Goal: Use online tool/utility: Utilize a website feature to perform a specific function

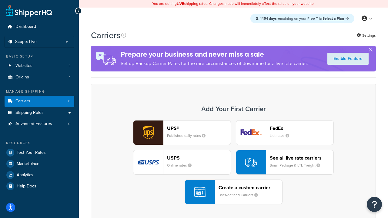
click at [234, 163] on div "UPS® Published daily rates FedEx List rates USPS Online rates See all live rate…" at bounding box center [233, 162] width 272 height 84
click at [302, 128] on header "FedEx" at bounding box center [302, 129] width 64 height 6
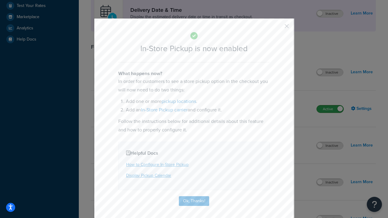
scroll to position [170, 0]
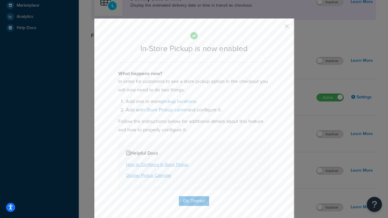
click at [278, 28] on button "button" at bounding box center [278, 29] width 2 height 2
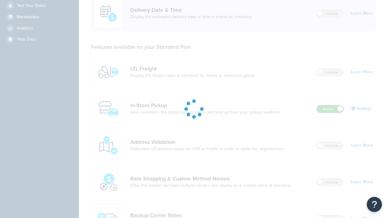
click at [330, 106] on label "Active" at bounding box center [330, 109] width 27 height 7
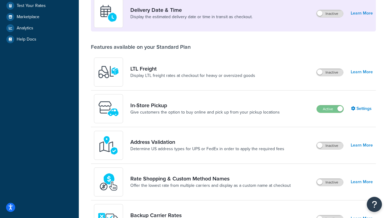
scroll to position [264, 0]
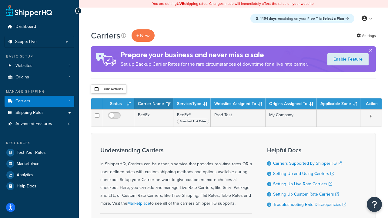
click at [96, 89] on input "checkbox" at bounding box center [96, 89] width 5 height 5
checkbox input "true"
click at [0, 0] on button "Delete" at bounding box center [0, 0] width 0 height 0
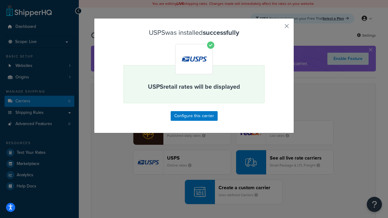
click at [278, 28] on button "button" at bounding box center [278, 29] width 2 height 2
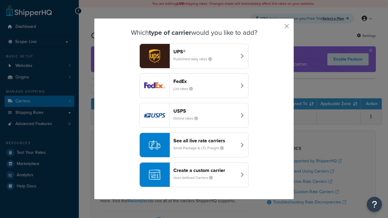
scroll to position [29, 0]
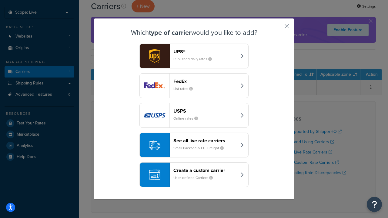
click at [194, 145] on div "See all live rate carriers Small Package & LTL Freight" at bounding box center [205, 145] width 63 height 15
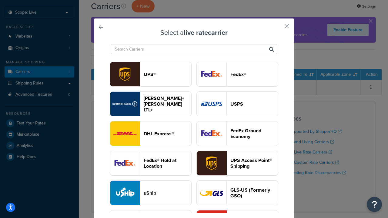
click at [167, 74] on header "UPS®" at bounding box center [168, 75] width 48 height 6
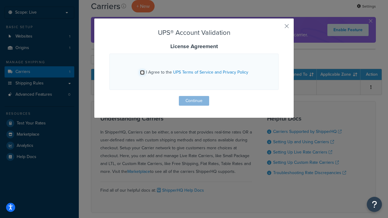
click at [142, 73] on input "I Agree to the UPS Terms of Service and Privacy Policy" at bounding box center [142, 72] width 5 height 5
checkbox input "true"
click at [194, 101] on button "Continue" at bounding box center [194, 101] width 30 height 10
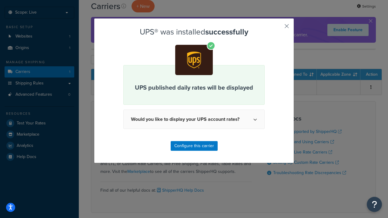
click at [278, 28] on button "button" at bounding box center [278, 29] width 2 height 2
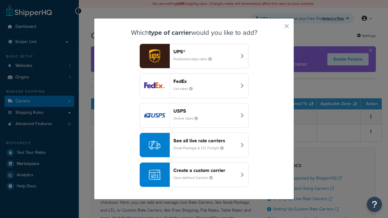
scroll to position [29, 0]
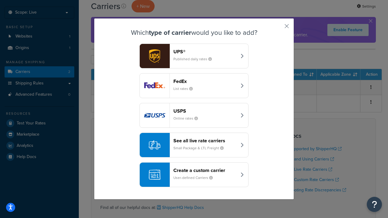
click at [205, 81] on header "FedEx" at bounding box center [205, 82] width 63 height 6
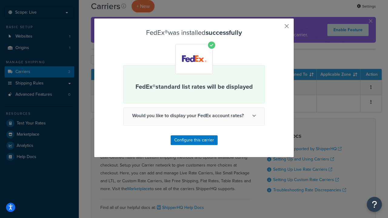
click at [278, 28] on button "button" at bounding box center [278, 29] width 2 height 2
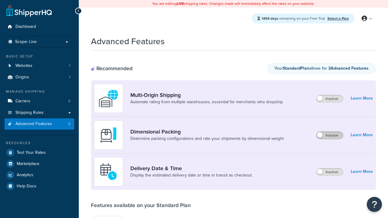
click at [330, 136] on label "Inactive" at bounding box center [330, 135] width 27 height 7
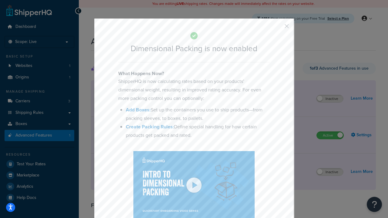
click at [278, 28] on button "button" at bounding box center [278, 29] width 2 height 2
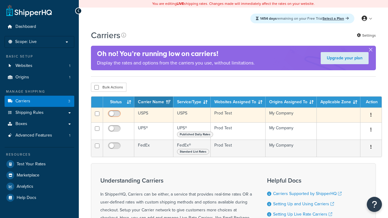
click at [115, 116] on input "checkbox" at bounding box center [115, 116] width 17 height 8
checkbox input "true"
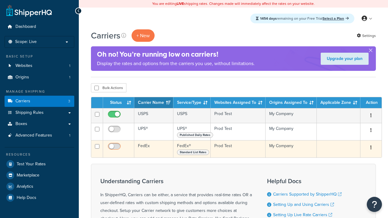
click at [115, 131] on input "checkbox" at bounding box center [115, 131] width 17 height 8
checkbox input "true"
click at [115, 149] on input "checkbox" at bounding box center [115, 148] width 17 height 8
checkbox input "true"
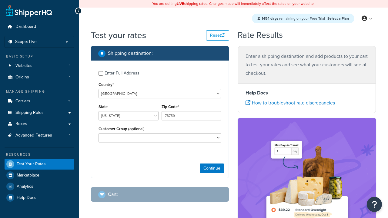
select select "[GEOGRAPHIC_DATA]"
click at [212, 169] on button "Continue" at bounding box center [212, 169] width 24 height 10
type input "78628"
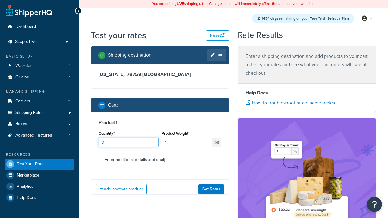
type input "3"
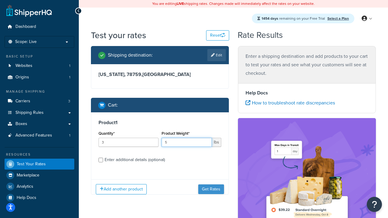
type input "5"
click at [211, 189] on button "Get Rates" at bounding box center [211, 190] width 26 height 10
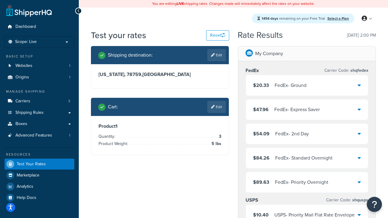
click at [307, 86] on div "FedEx - Ground" at bounding box center [291, 85] width 32 height 8
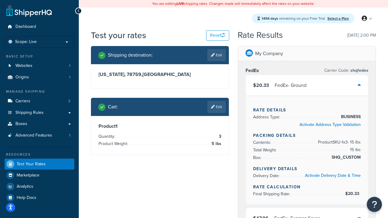
click at [307, 214] on div "FedEx - Express Saver" at bounding box center [298, 218] width 46 height 8
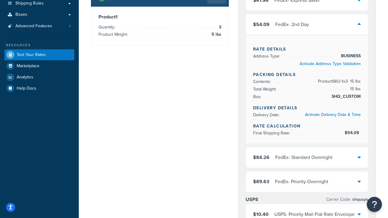
click at [307, 162] on div "FedEx - Standard Overnight" at bounding box center [303, 158] width 57 height 8
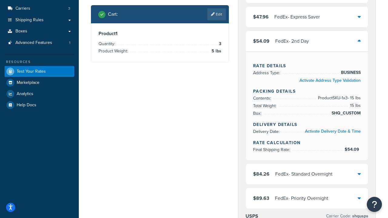
click at [307, 194] on div "FedEx - Priority Overnight" at bounding box center [301, 198] width 53 height 8
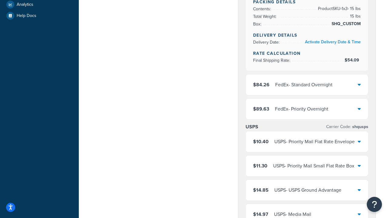
click at [307, 142] on div "USPS - Priority Mail Flat Rate Envelope" at bounding box center [315, 142] width 80 height 8
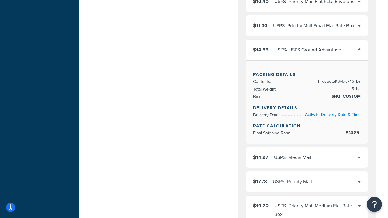
click at [307, 158] on div "USPS - Media Mail" at bounding box center [292, 158] width 37 height 8
click at [307, 182] on div "USPS - Priority Mail" at bounding box center [292, 182] width 39 height 8
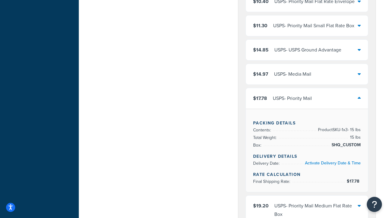
click at [307, 204] on div "USPS - Priority Mail Medium Flat Rate Box" at bounding box center [316, 210] width 83 height 17
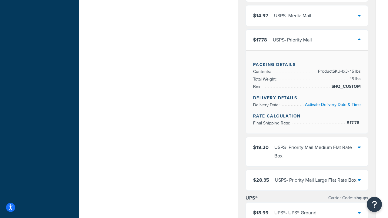
click at [307, 176] on div "USPS - Priority Mail Large Flat Rate Box" at bounding box center [316, 180] width 82 height 8
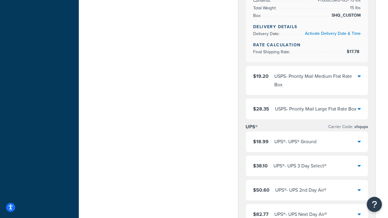
click at [307, 142] on div "UPS® - UPS® Ground" at bounding box center [296, 142] width 42 height 8
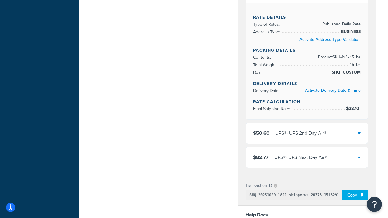
click at [307, 133] on div "UPS® - UPS 2nd Day Air®" at bounding box center [300, 133] width 51 height 8
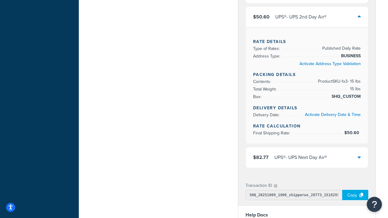
click at [307, 154] on div "UPS® - UPS Next Day Air®" at bounding box center [301, 158] width 53 height 8
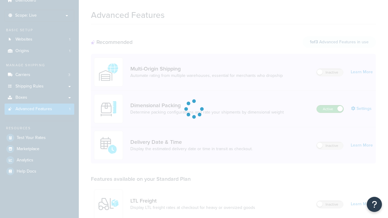
click at [330, 106] on label "Active" at bounding box center [330, 109] width 27 height 7
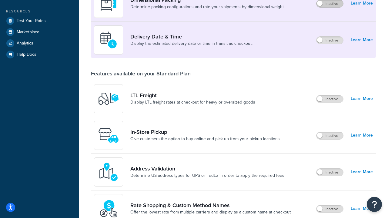
scroll to position [120, 0]
